Goal: Find specific page/section: Find specific page/section

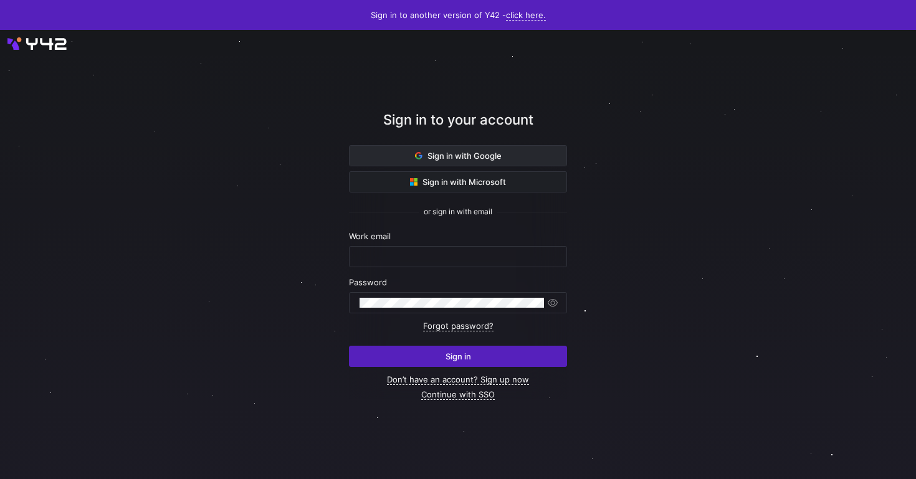
click at [485, 152] on span "Sign in with Google" at bounding box center [458, 156] width 87 height 10
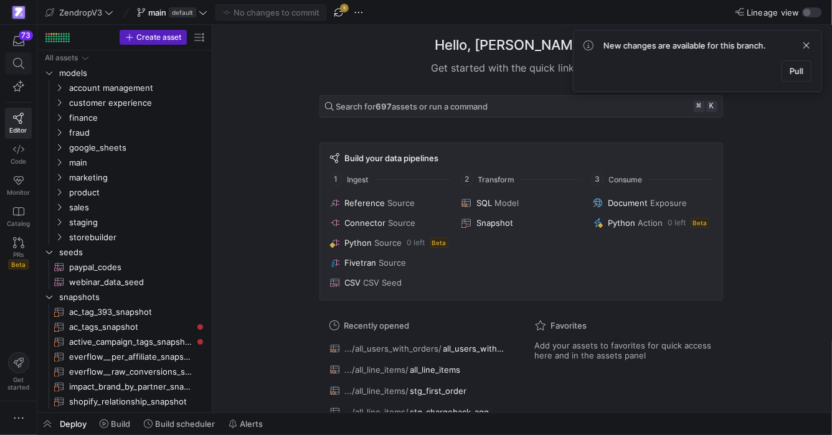
click at [22, 56] on span at bounding box center [19, 63] width 26 height 21
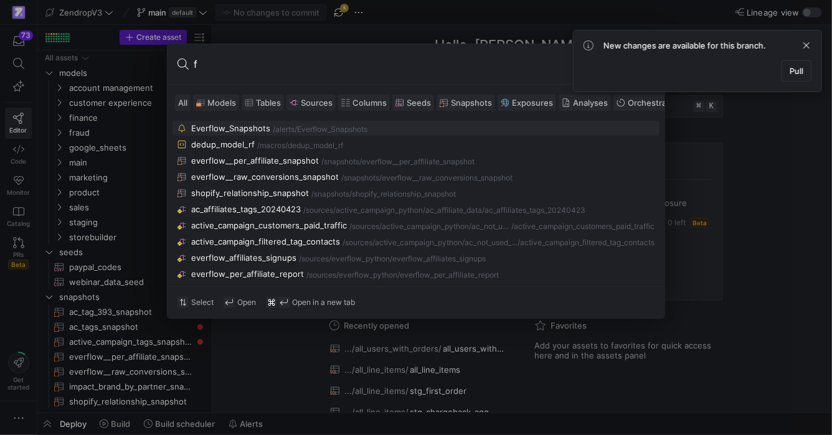
type input "f"
click at [66, 188] on div at bounding box center [416, 217] width 832 height 435
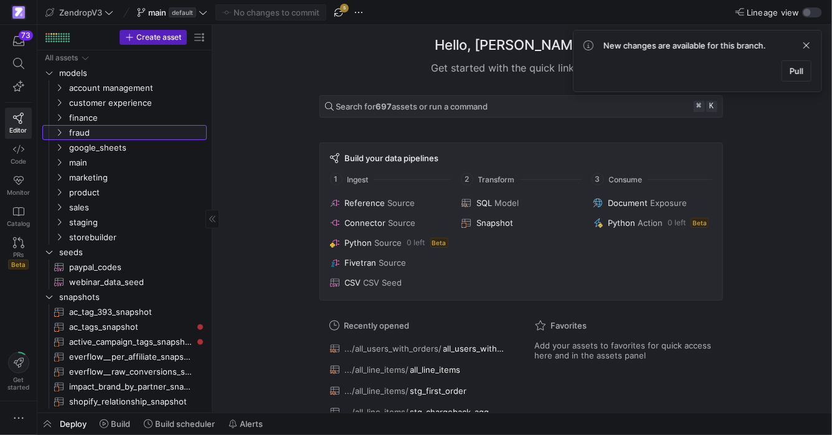
click at [62, 125] on link "fraud" at bounding box center [124, 132] width 164 height 15
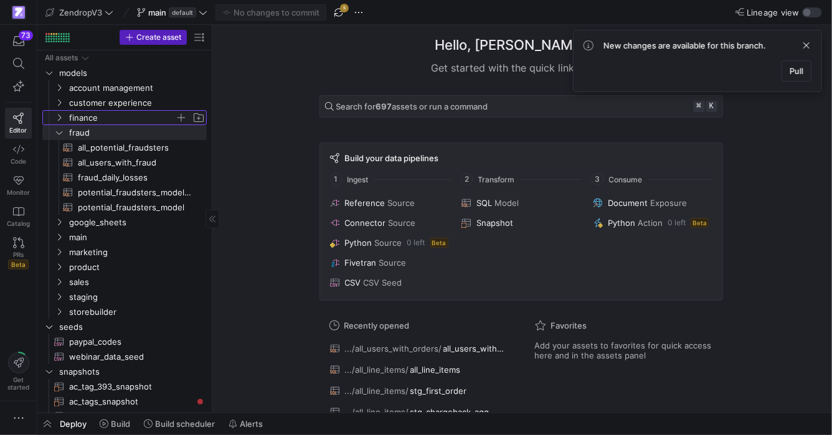
click at [62, 120] on icon "Press SPACE to select this row." at bounding box center [59, 117] width 9 height 7
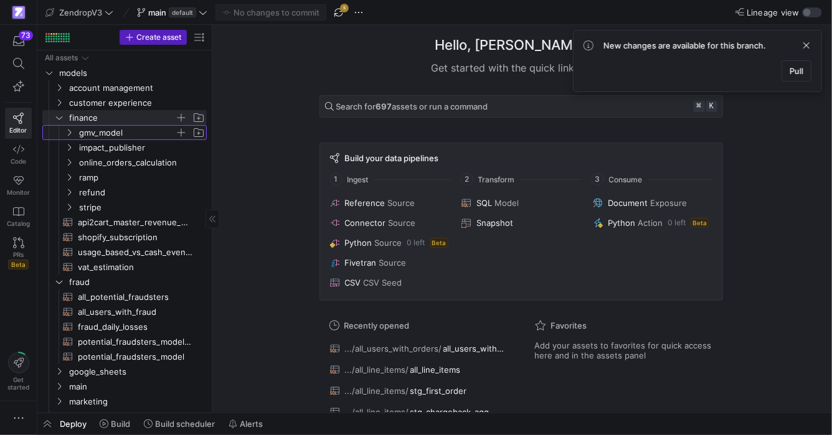
click at [70, 130] on icon "Press SPACE to select this row." at bounding box center [69, 132] width 9 height 7
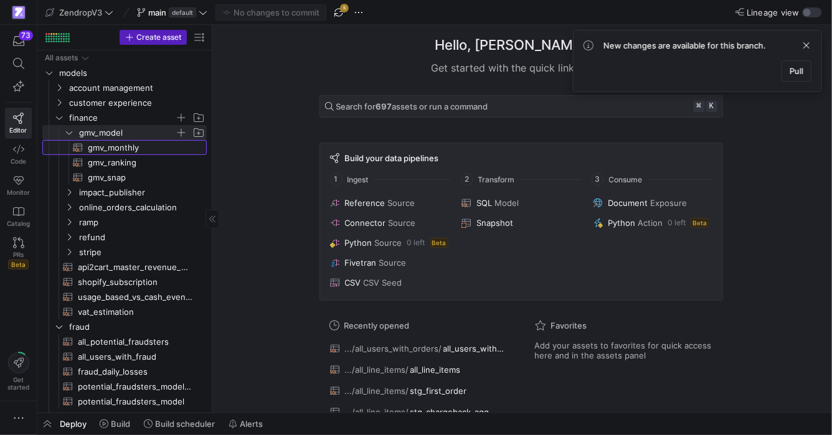
click at [90, 145] on span "gmv_monthly​​​​​​​​​​" at bounding box center [140, 148] width 105 height 14
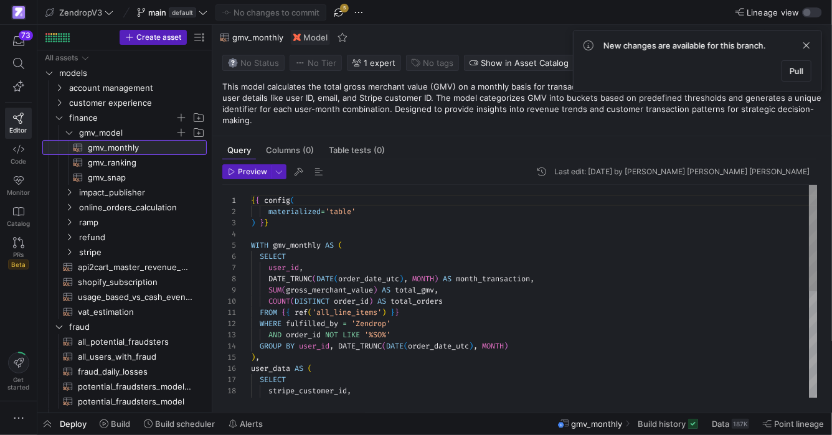
scroll to position [112, 0]
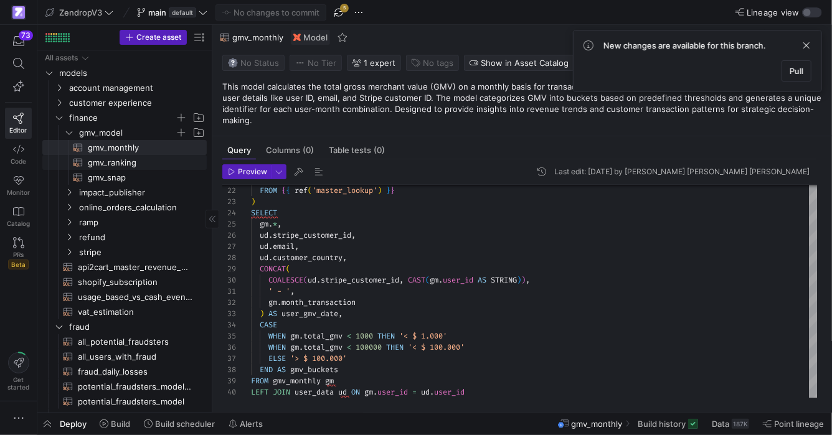
click at [105, 156] on span "gmv_ranking​​​​​​​​​​" at bounding box center [140, 163] width 105 height 14
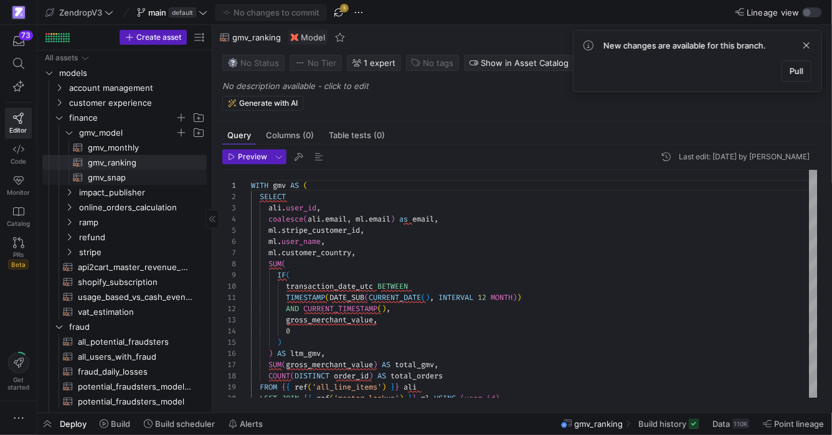
click at [88, 180] on span "gmv_snap​​​​​​​​​​" at bounding box center [140, 178] width 105 height 14
type textarea "{{ config( materialized='table', partition_by={ "field": "month_transaction", "…"
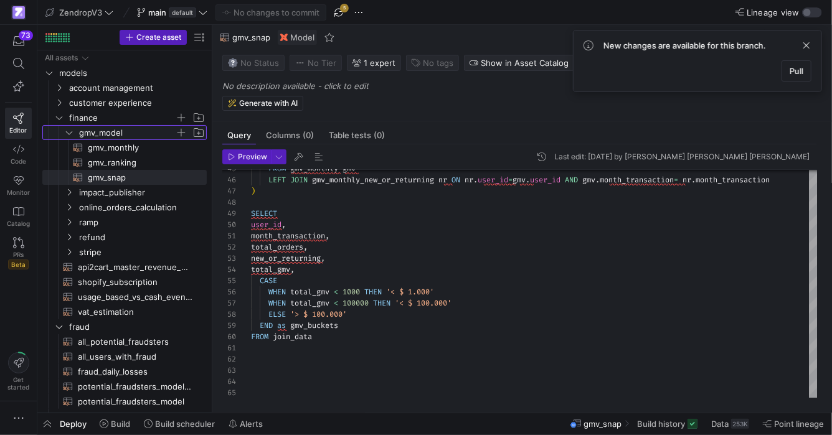
click at [65, 133] on icon "Press SPACE to select this row." at bounding box center [69, 132] width 9 height 7
